Goal: Check status: Check status

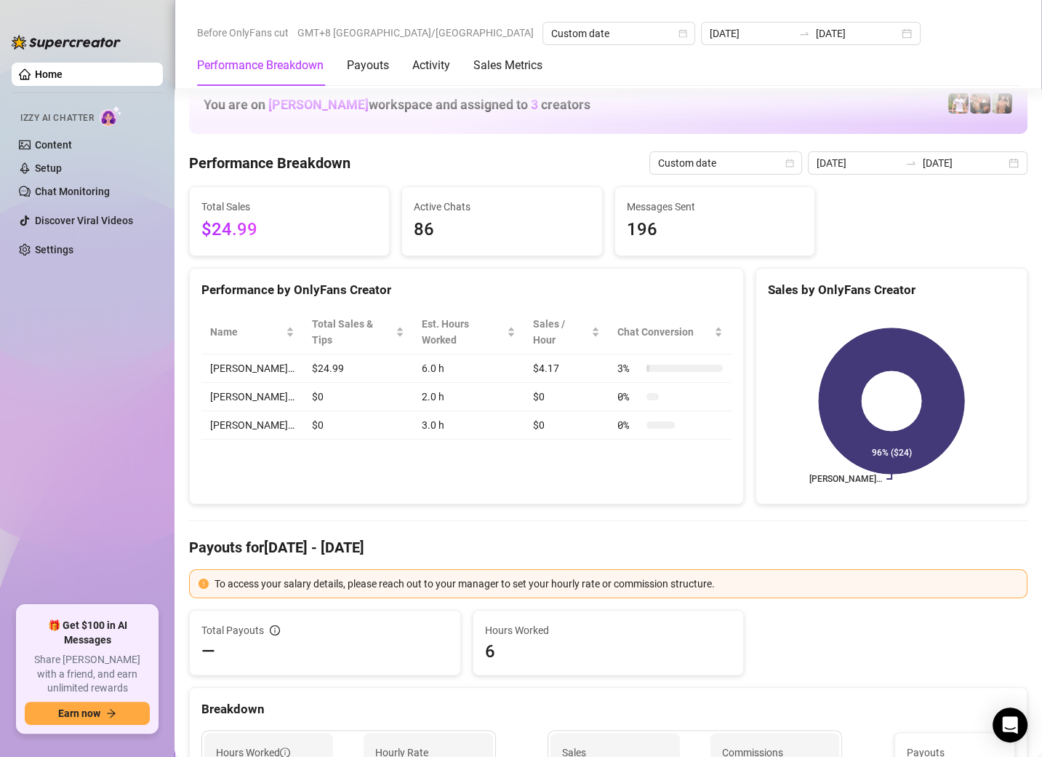
scroll to position [1825, 0]
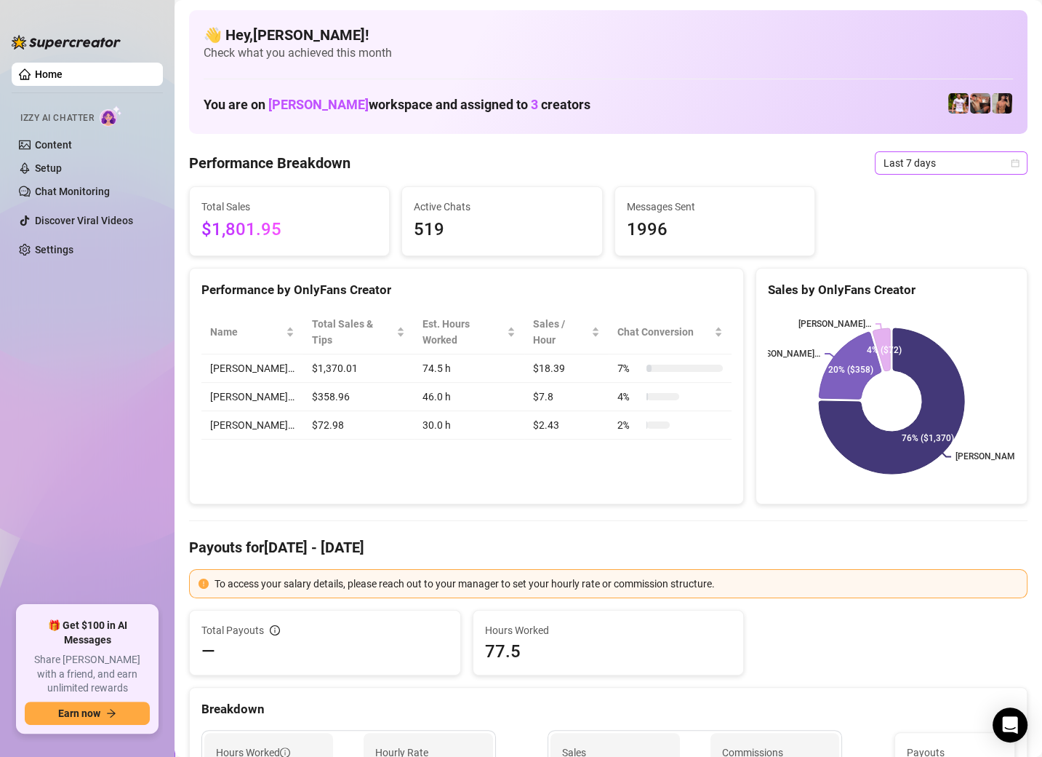
click at [894, 161] on span "Last 7 days" at bounding box center [951, 163] width 135 height 22
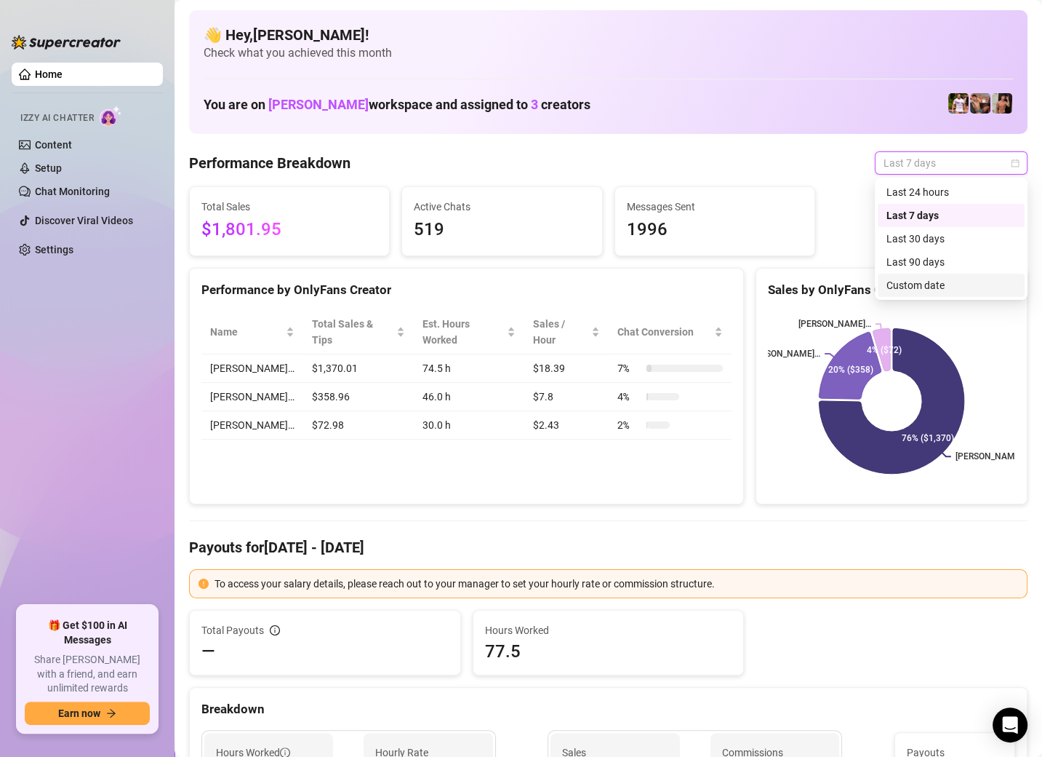
click at [913, 274] on div "Custom date" at bounding box center [951, 285] width 147 height 23
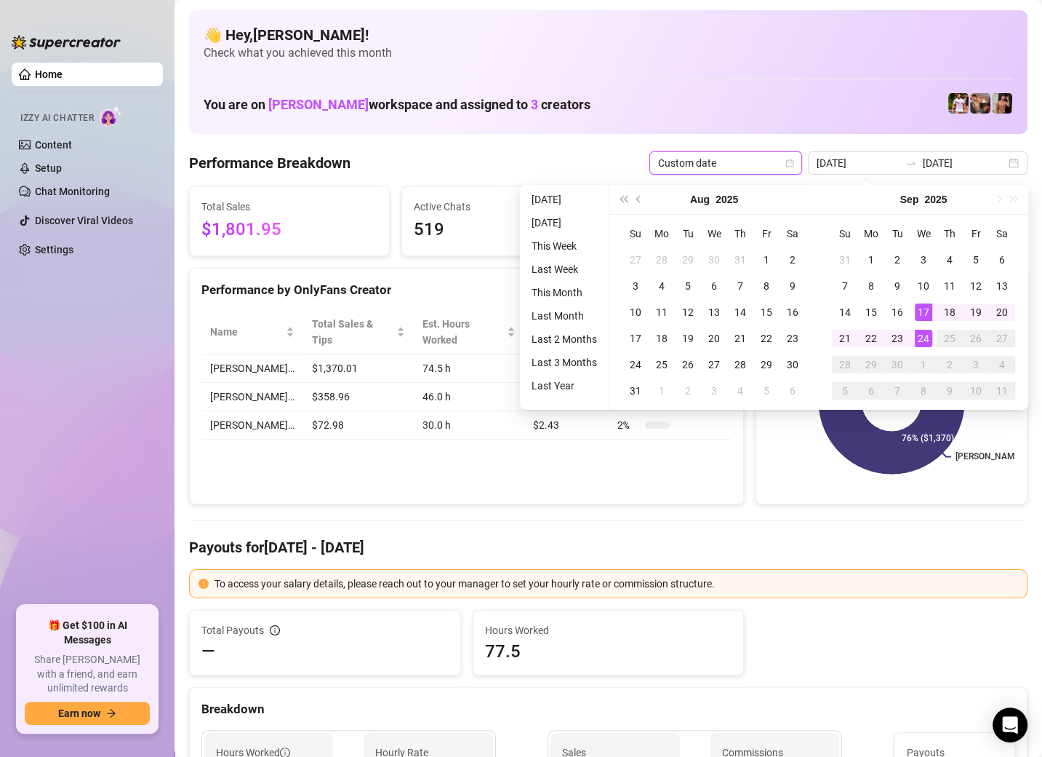
type input "[DATE]"
click at [922, 339] on div "24" at bounding box center [923, 338] width 17 height 17
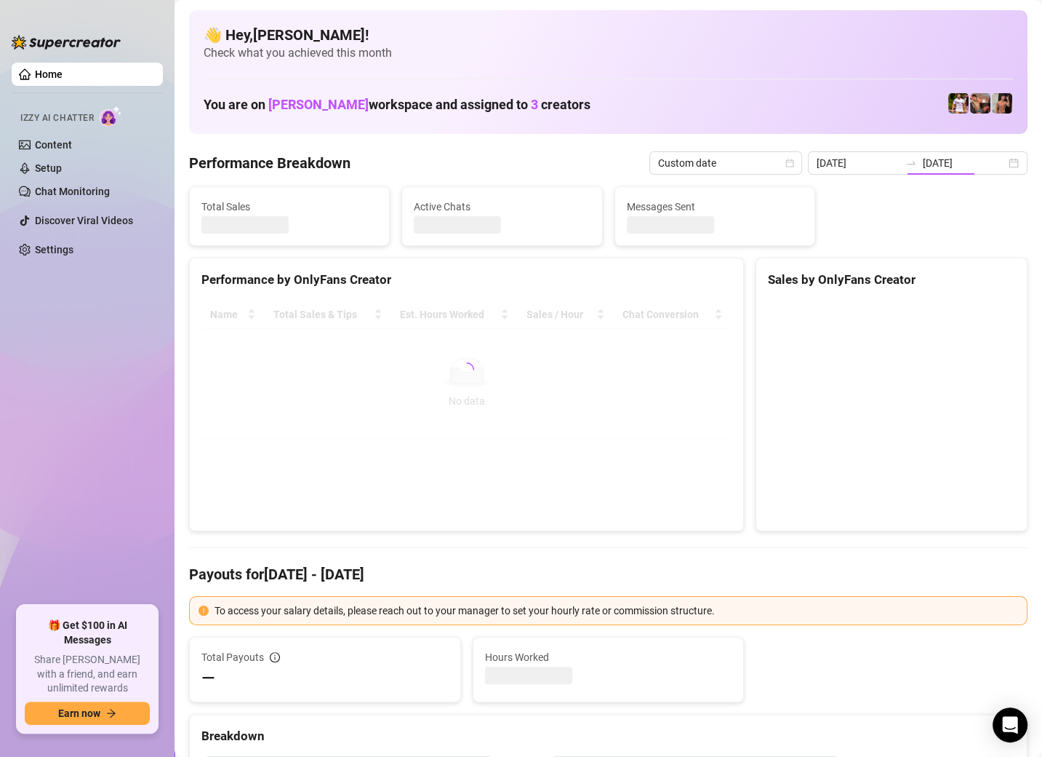
type input "[DATE]"
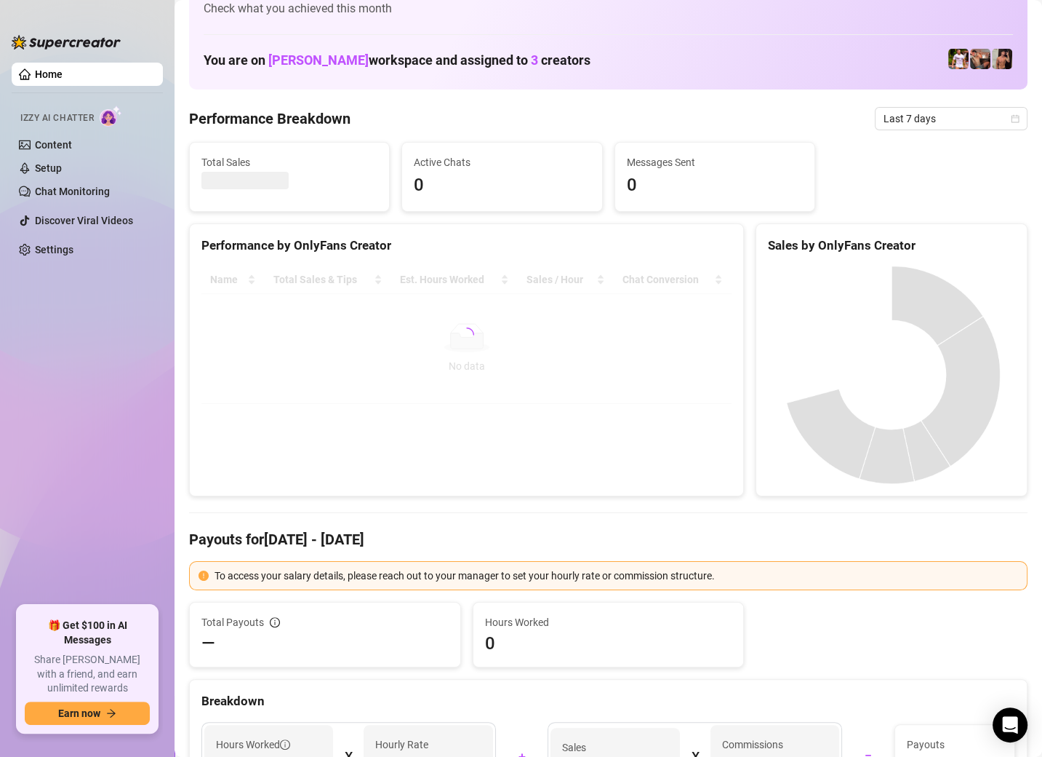
scroll to position [51, 0]
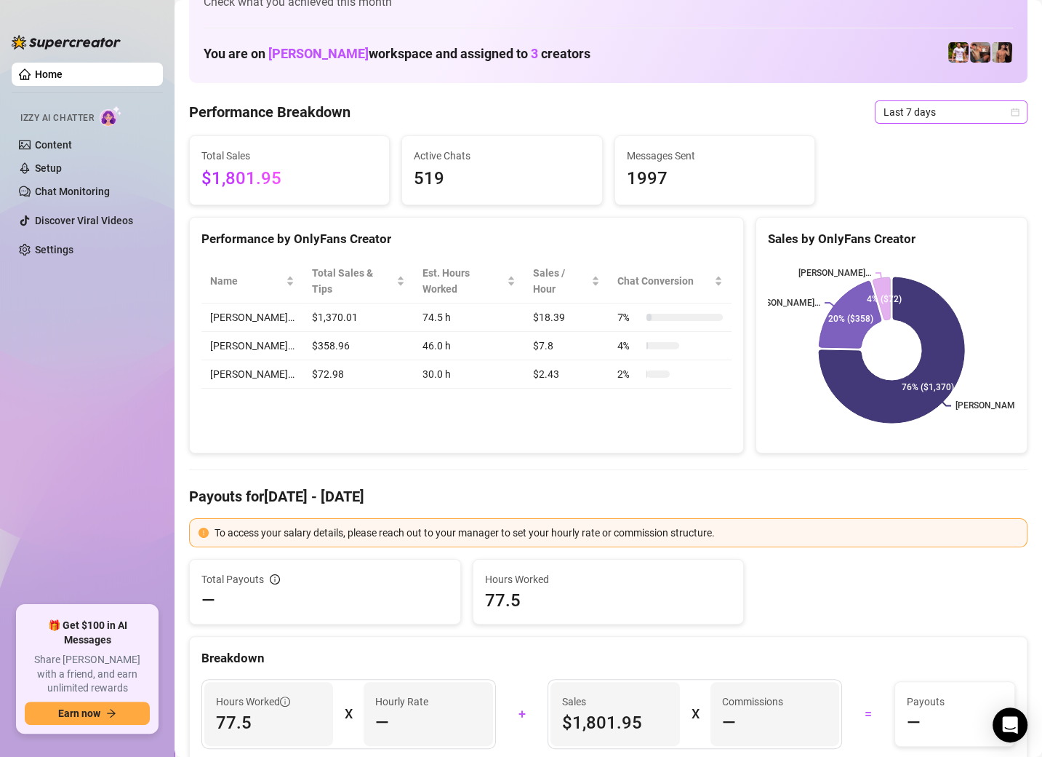
click at [928, 108] on span "Last 7 days" at bounding box center [951, 112] width 135 height 22
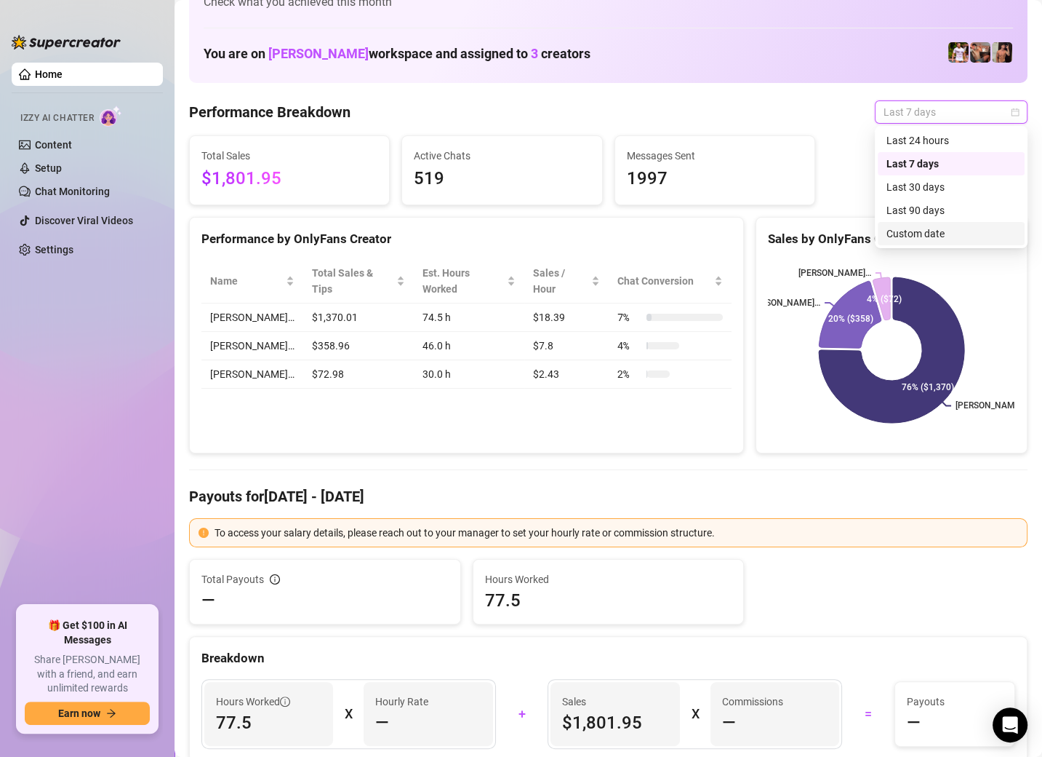
click at [902, 238] on div "Custom date" at bounding box center [951, 233] width 129 height 16
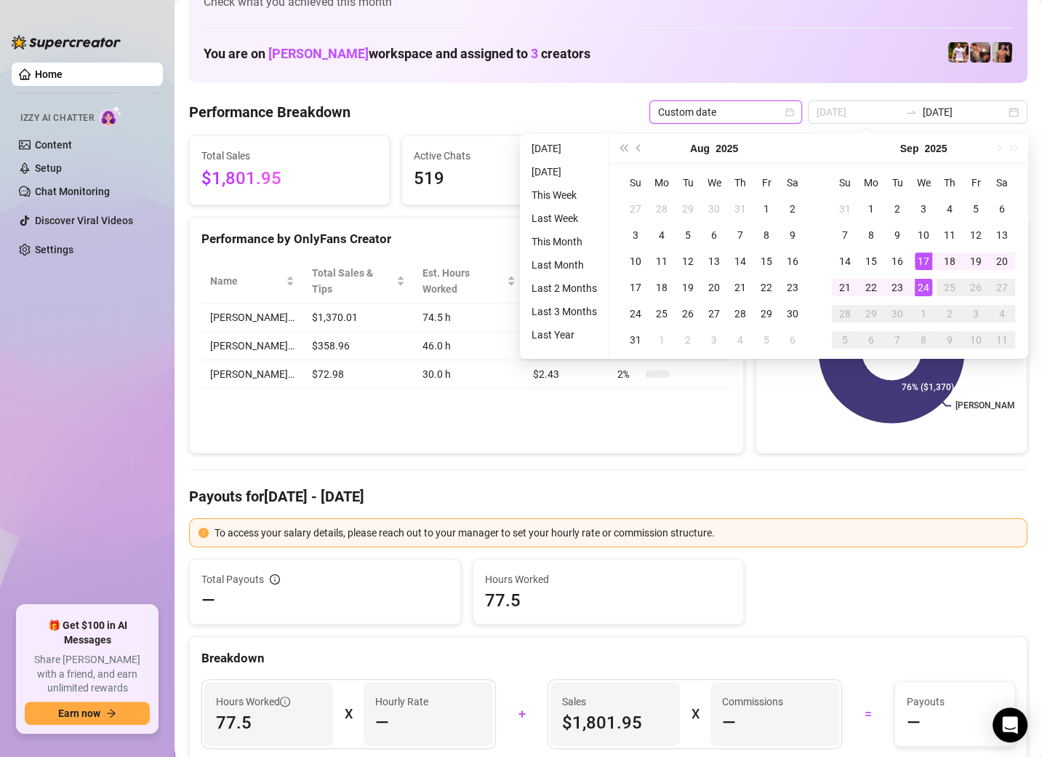
type input "[DATE]"
click at [926, 282] on div "24" at bounding box center [923, 287] width 17 height 17
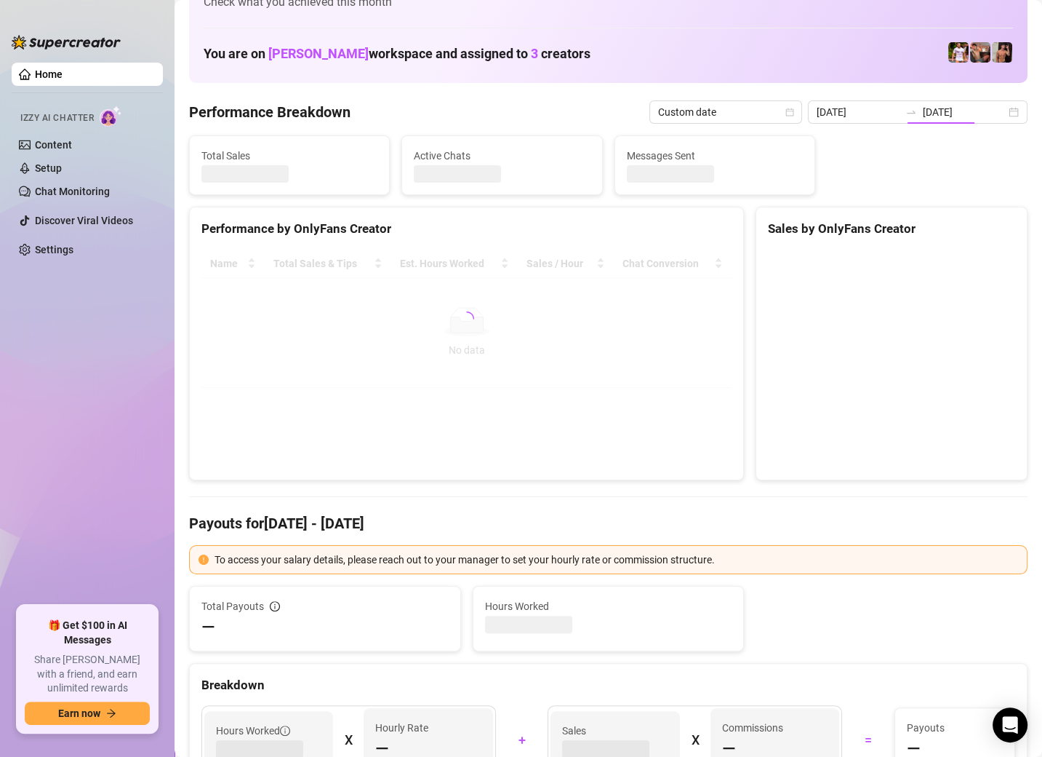
type input "[DATE]"
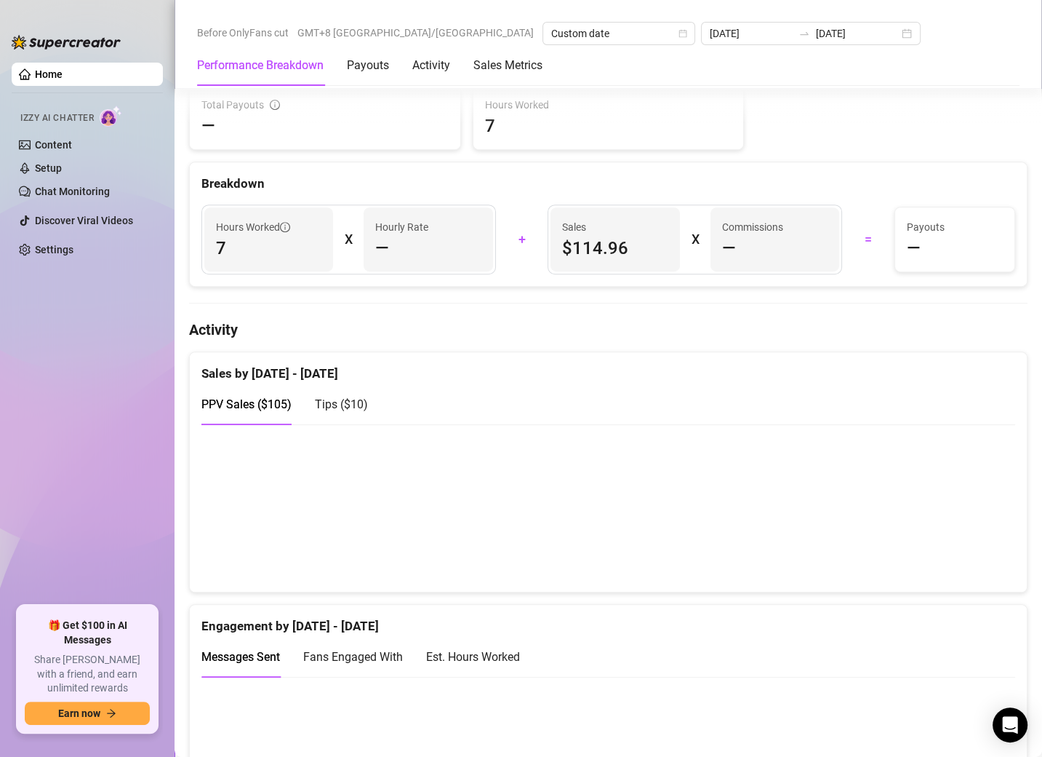
scroll to position [81, 0]
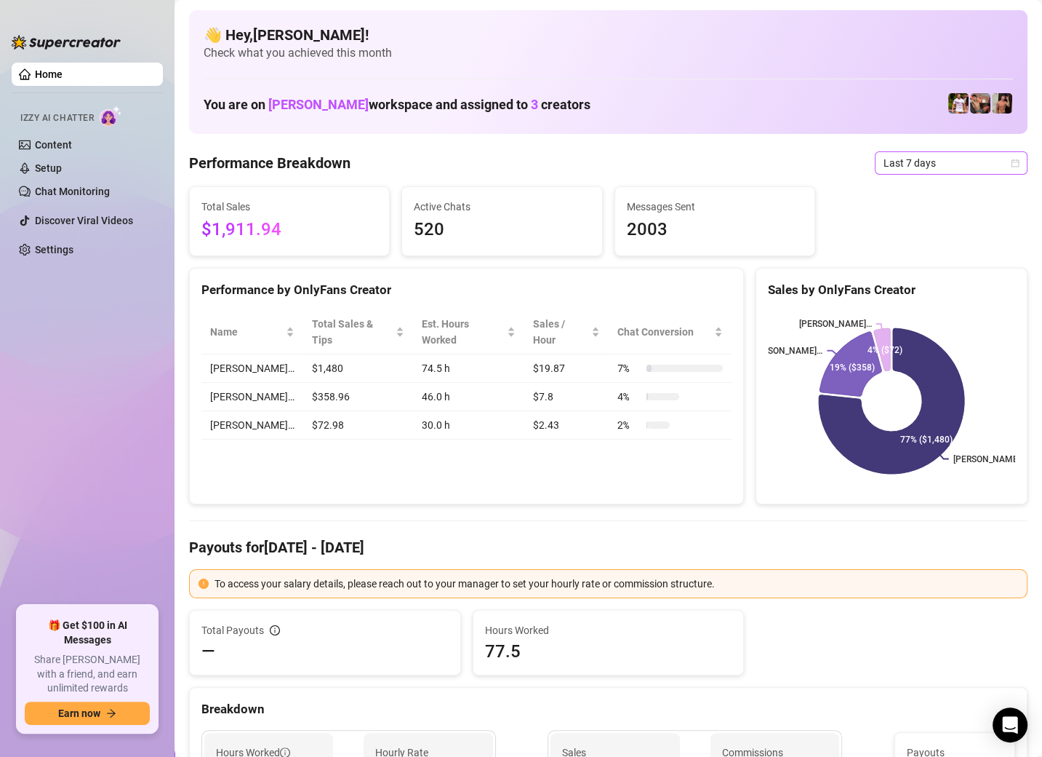
click at [925, 165] on span "Last 7 days" at bounding box center [951, 163] width 135 height 22
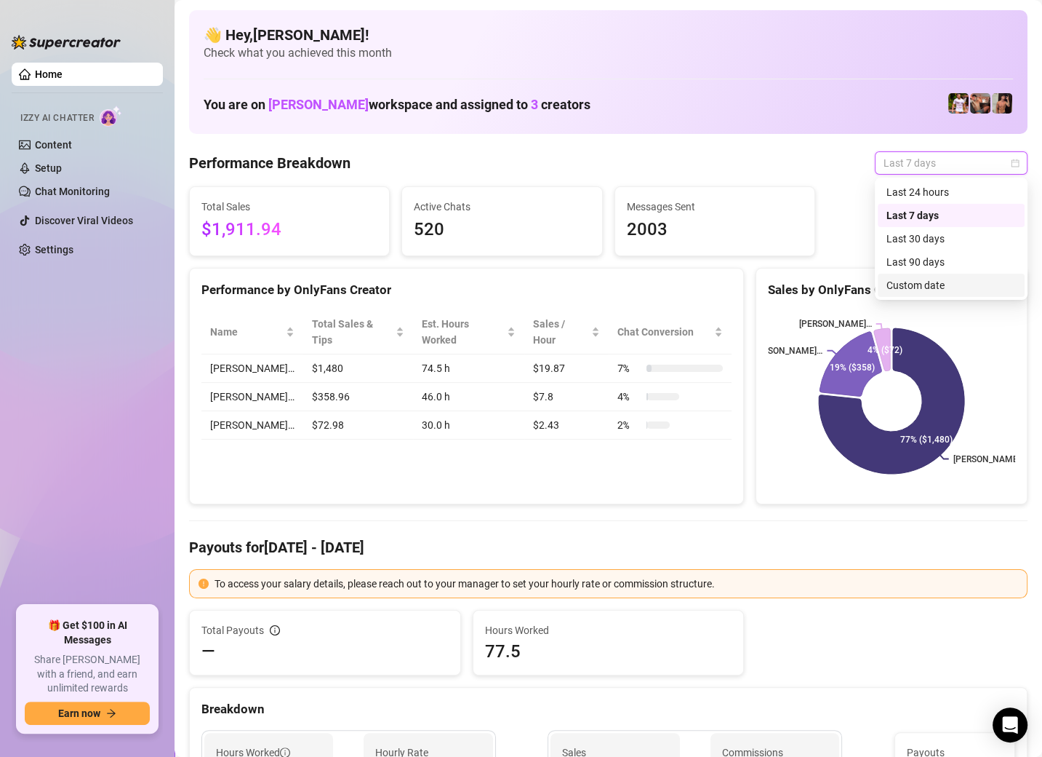
click at [905, 289] on div "Custom date" at bounding box center [951, 285] width 129 height 16
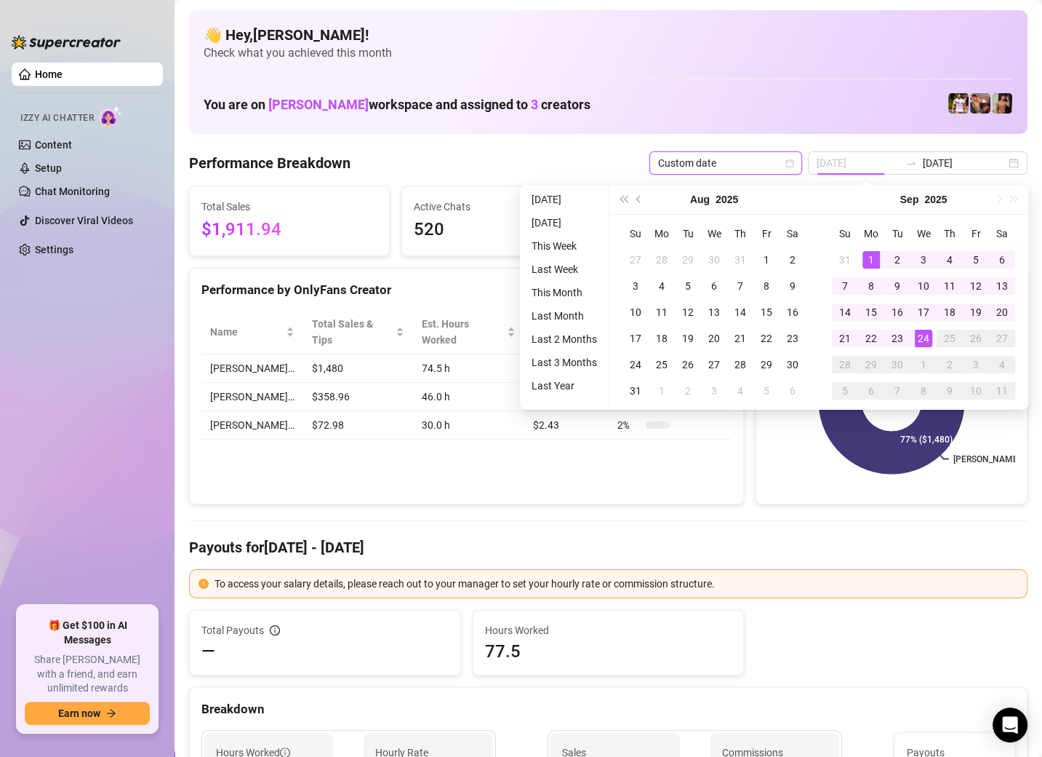
click at [867, 255] on div "1" at bounding box center [871, 259] width 17 height 17
type input "[DATE]"
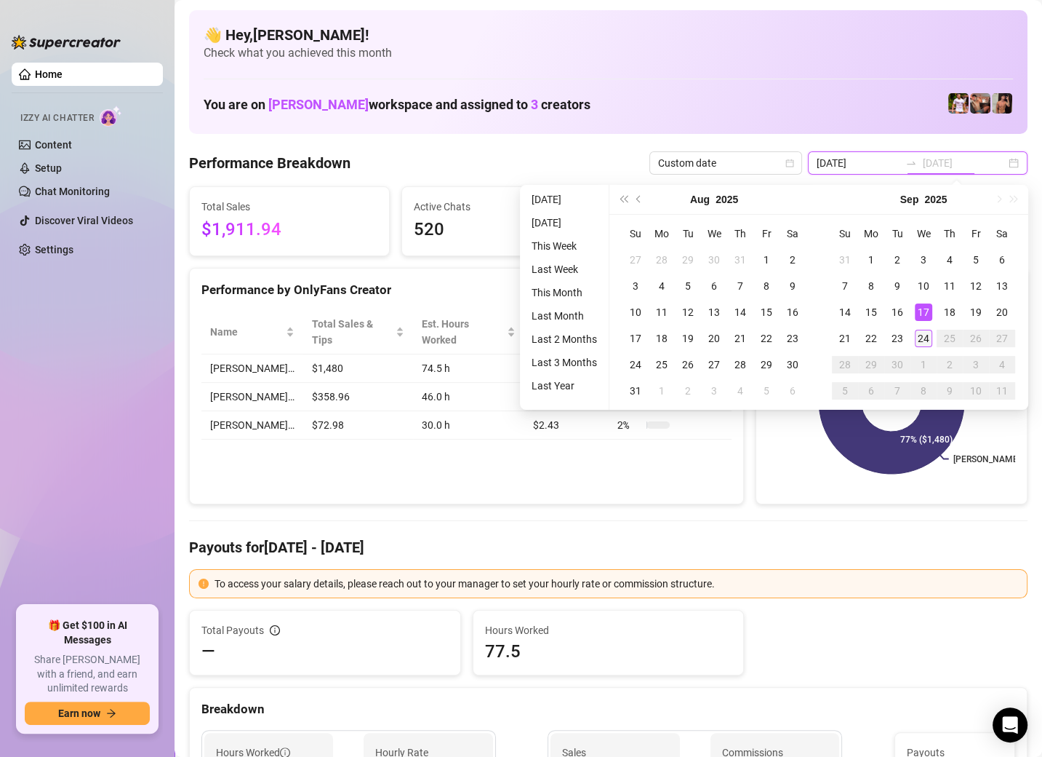
type input "[DATE]"
click at [926, 338] on div "24" at bounding box center [923, 338] width 17 height 17
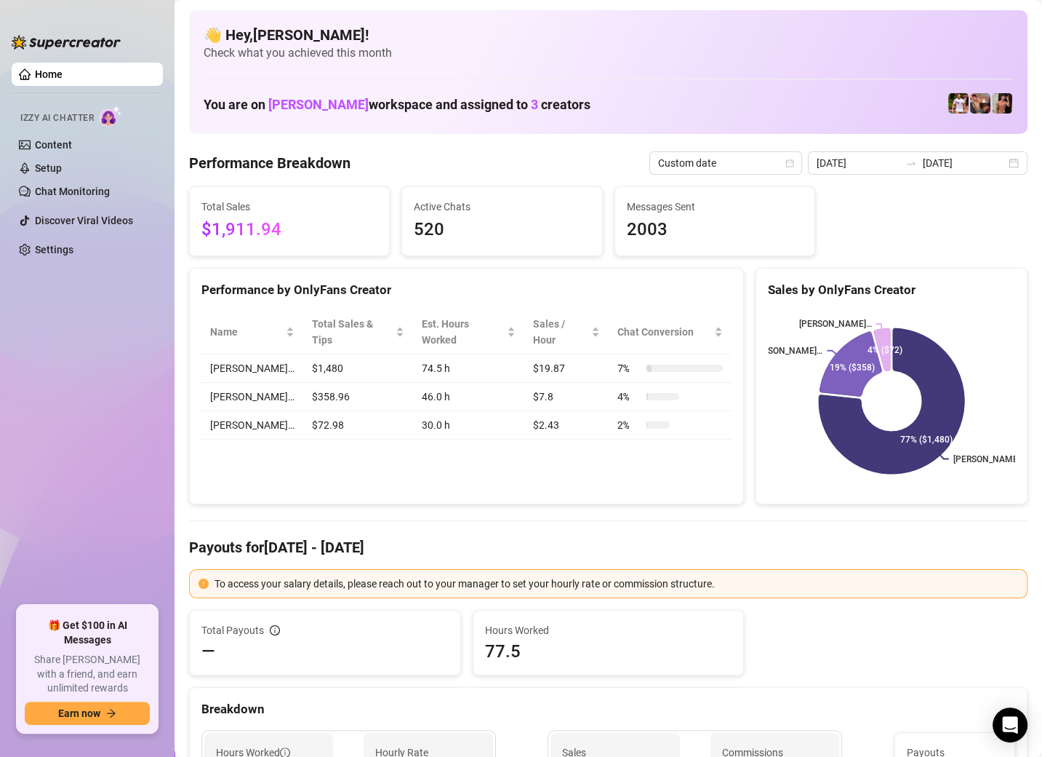
click at [900, 161] on input "[DATE]" at bounding box center [858, 163] width 83 height 16
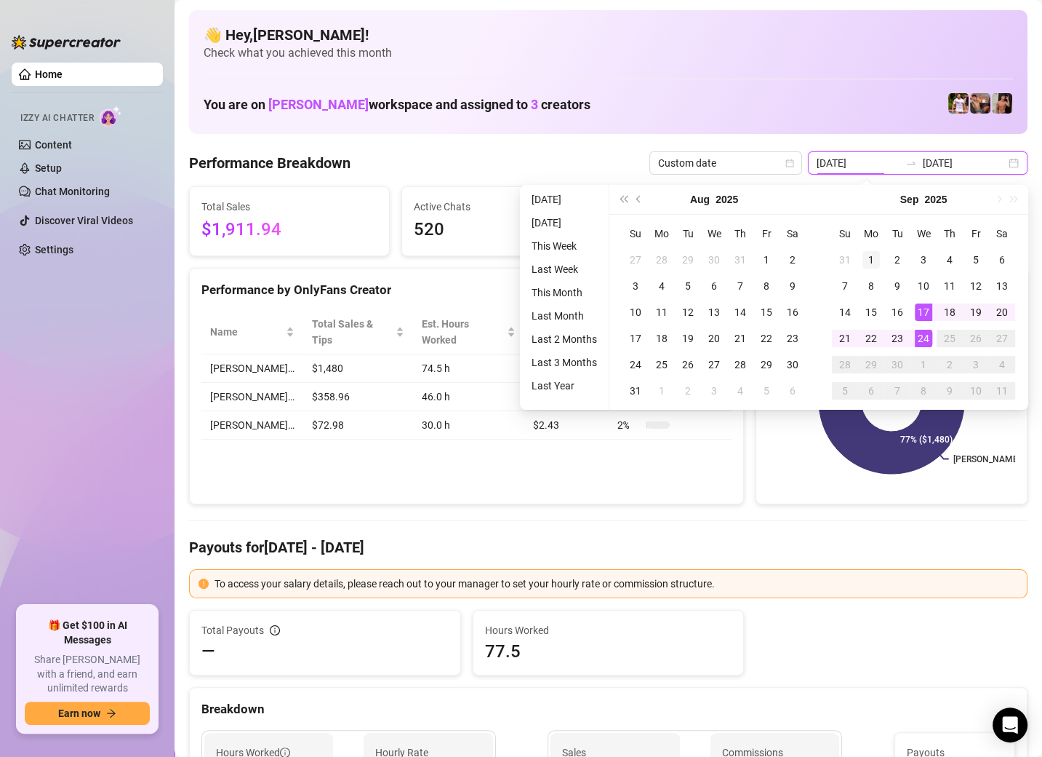
type input "[DATE]"
click at [875, 260] on div "1" at bounding box center [871, 259] width 17 height 17
type input "[DATE]"
click at [921, 335] on div "24" at bounding box center [923, 338] width 17 height 17
type input "[DATE]"
